Goal: Task Accomplishment & Management: Use online tool/utility

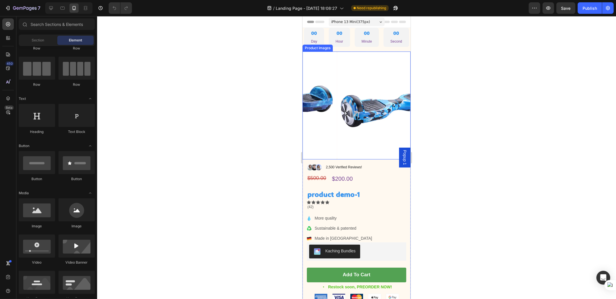
click at [337, 126] on img at bounding box center [391, 106] width 108 height 108
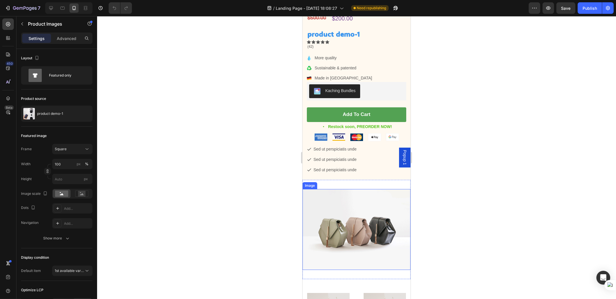
scroll to position [192, 0]
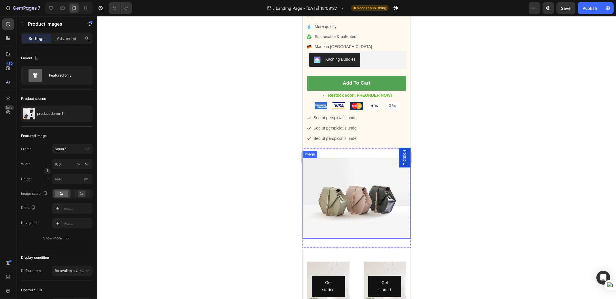
click at [330, 220] on img at bounding box center [356, 198] width 108 height 81
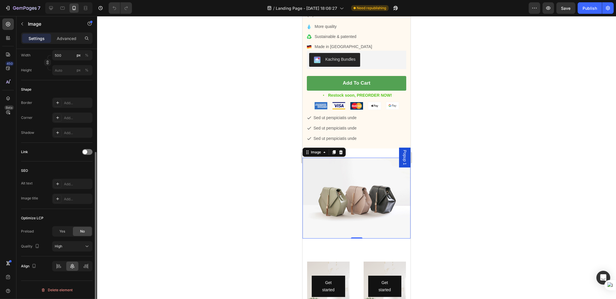
scroll to position [91, 0]
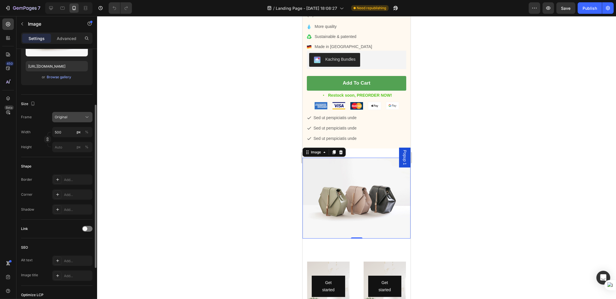
click at [72, 118] on div "Original" at bounding box center [69, 117] width 28 height 5
click at [438, 117] on div at bounding box center [356, 157] width 519 height 283
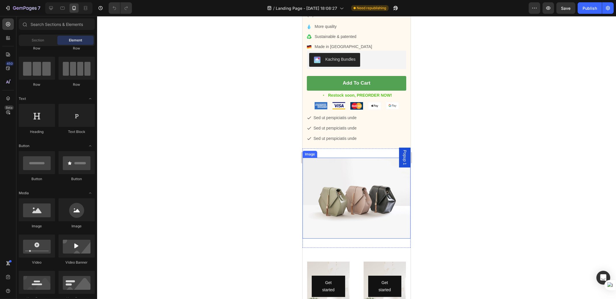
drag, startPoint x: 338, startPoint y: 216, endPoint x: 327, endPoint y: 214, distance: 10.3
click at [337, 216] on img at bounding box center [356, 198] width 108 height 81
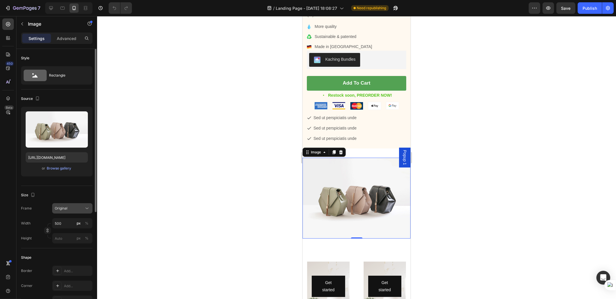
click at [66, 209] on span "Original" at bounding box center [61, 208] width 13 height 5
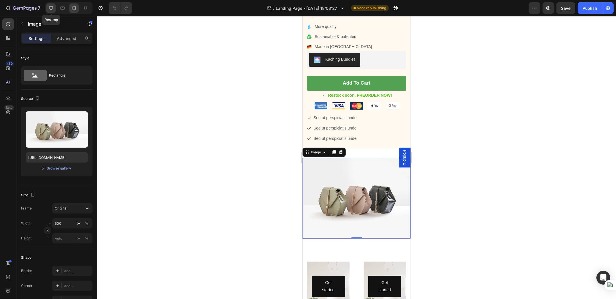
click at [54, 12] on div at bounding box center [50, 7] width 9 height 9
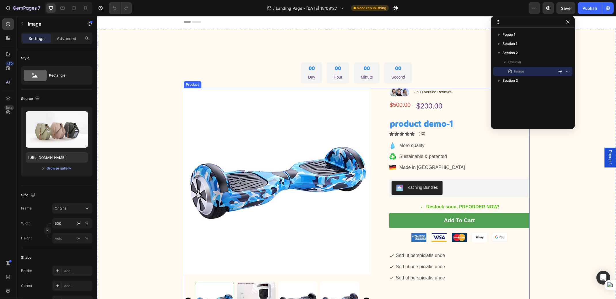
click at [380, 167] on div "Product Images Image 2,500 Verified Reviews! Text Block Row $500.00 Compare Pri…" at bounding box center [356, 206] width 346 height 237
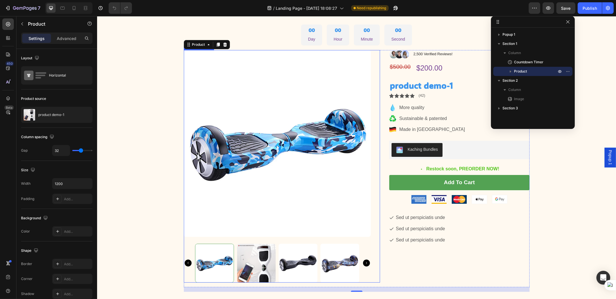
scroll to position [38, 0]
click at [23, 22] on icon "button" at bounding box center [22, 24] width 5 height 5
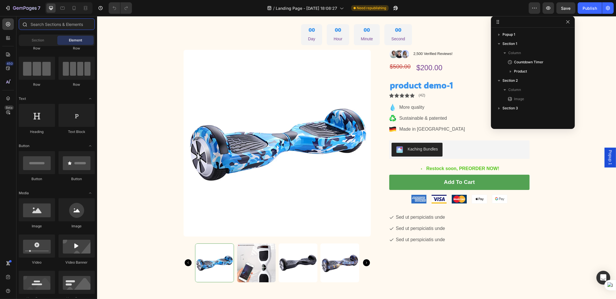
click at [49, 24] on input "text" at bounding box center [57, 24] width 76 height 12
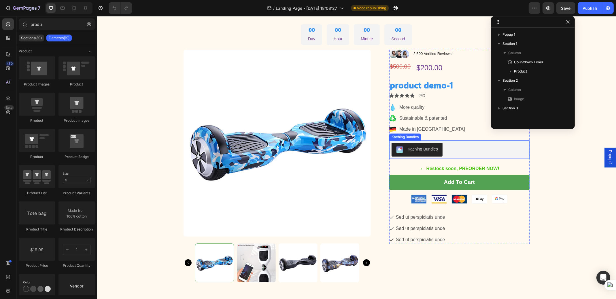
click at [391, 155] on button "Kaching Bundles" at bounding box center [416, 150] width 51 height 14
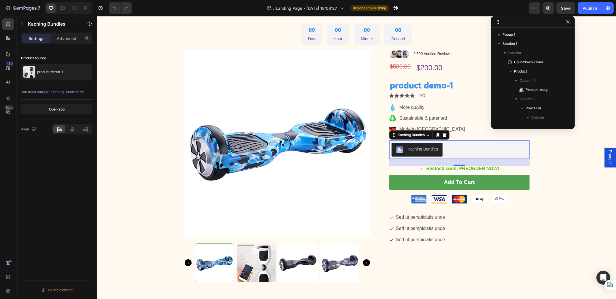
scroll to position [101, 0]
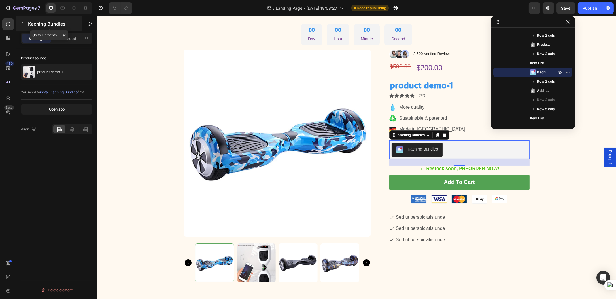
click at [23, 25] on icon "button" at bounding box center [22, 24] width 5 height 5
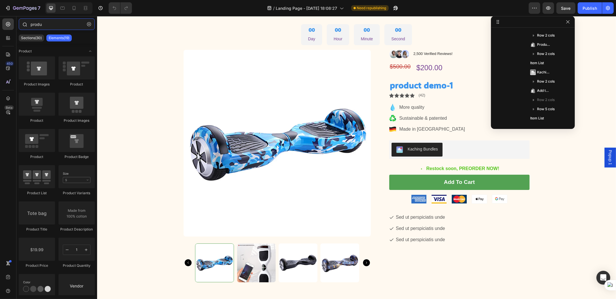
click at [41, 27] on input "produ" at bounding box center [57, 24] width 76 height 12
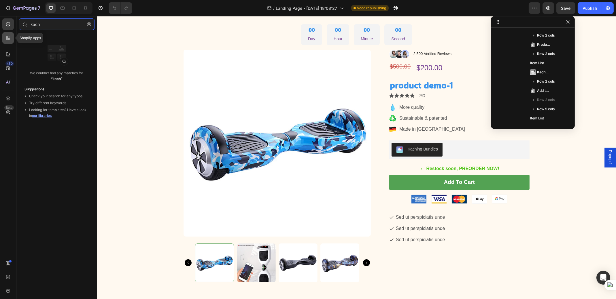
type input "kach"
click at [4, 41] on div at bounding box center [8, 38] width 12 height 12
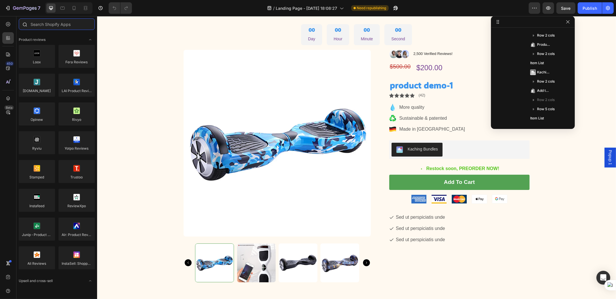
click at [44, 24] on input "text" at bounding box center [57, 24] width 76 height 12
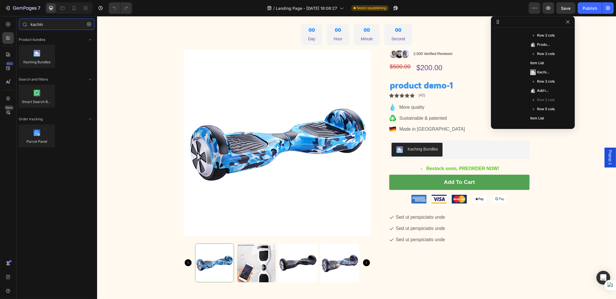
type input "kachin"
